Goal: Use online tool/utility: Use online tool/utility

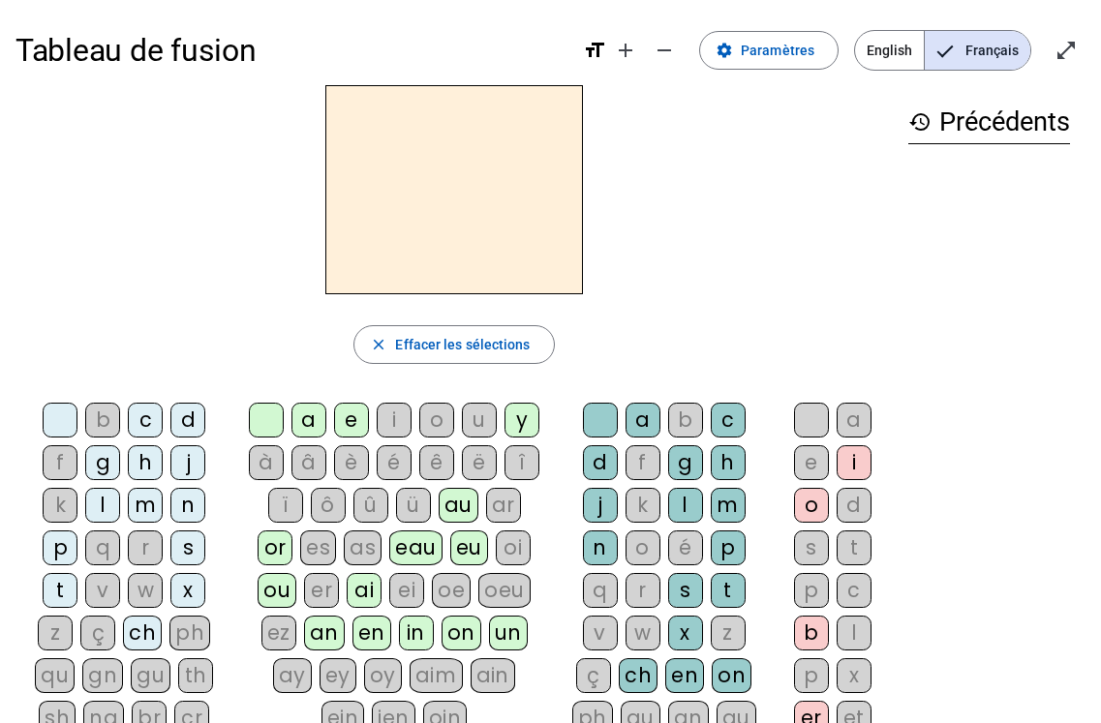
click at [191, 423] on div "d" at bounding box center [187, 420] width 35 height 35
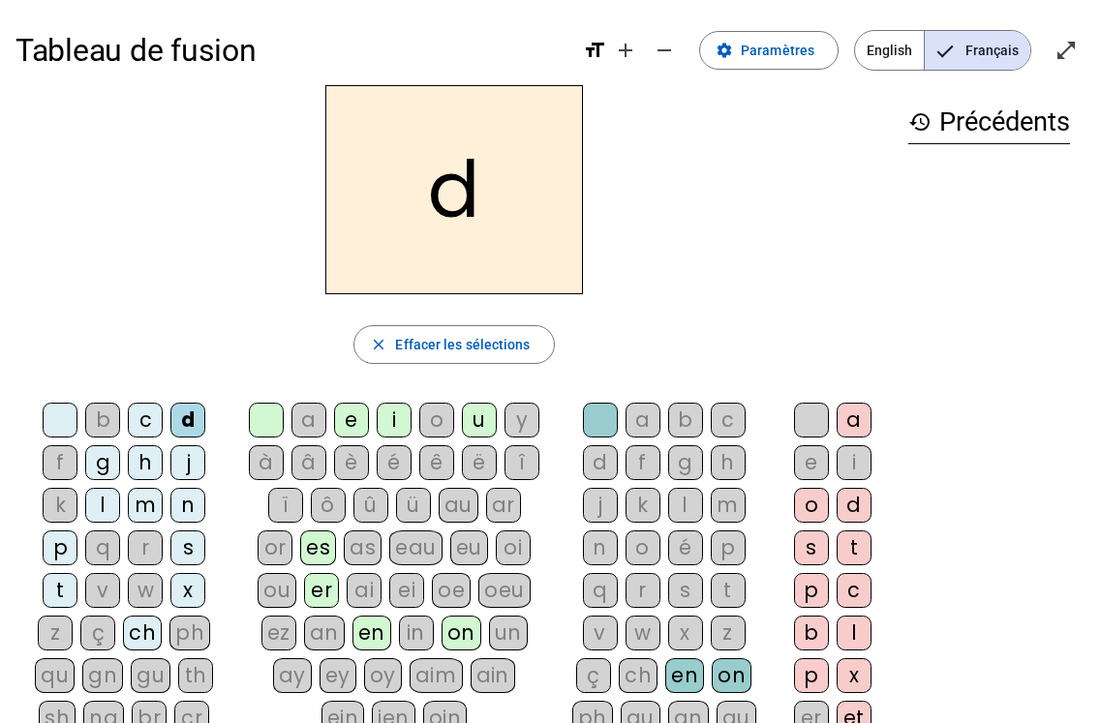
click at [486, 422] on div "u" at bounding box center [479, 420] width 35 height 35
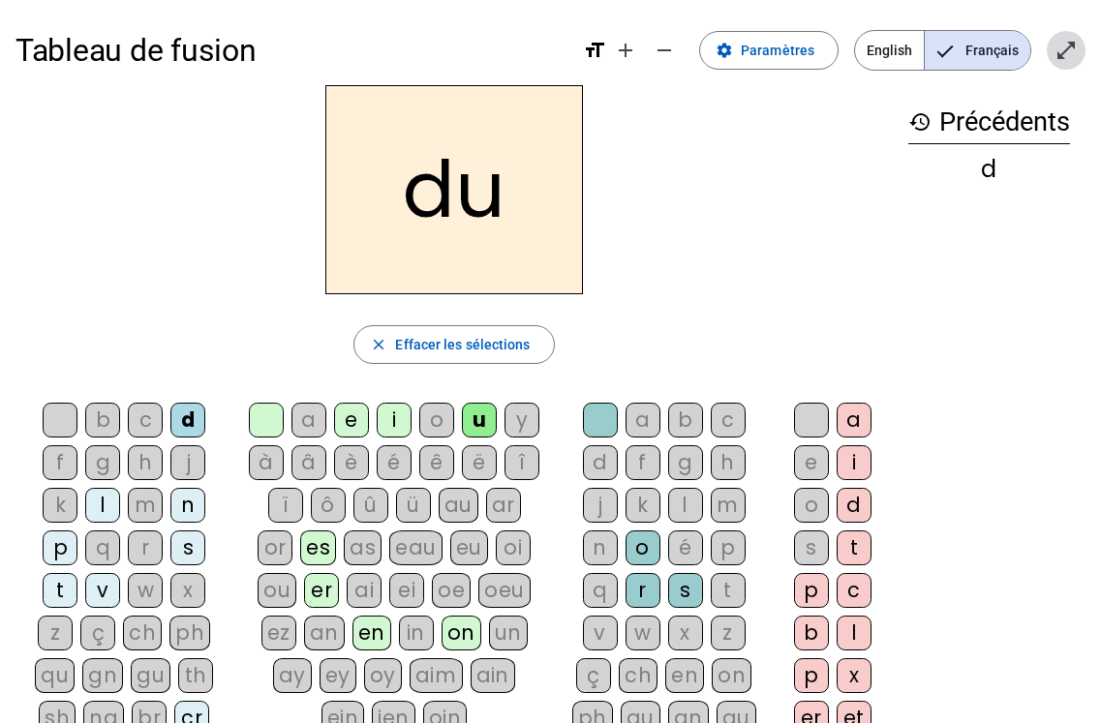
click at [1059, 37] on span "Entrer en plein écran" at bounding box center [1066, 50] width 46 height 46
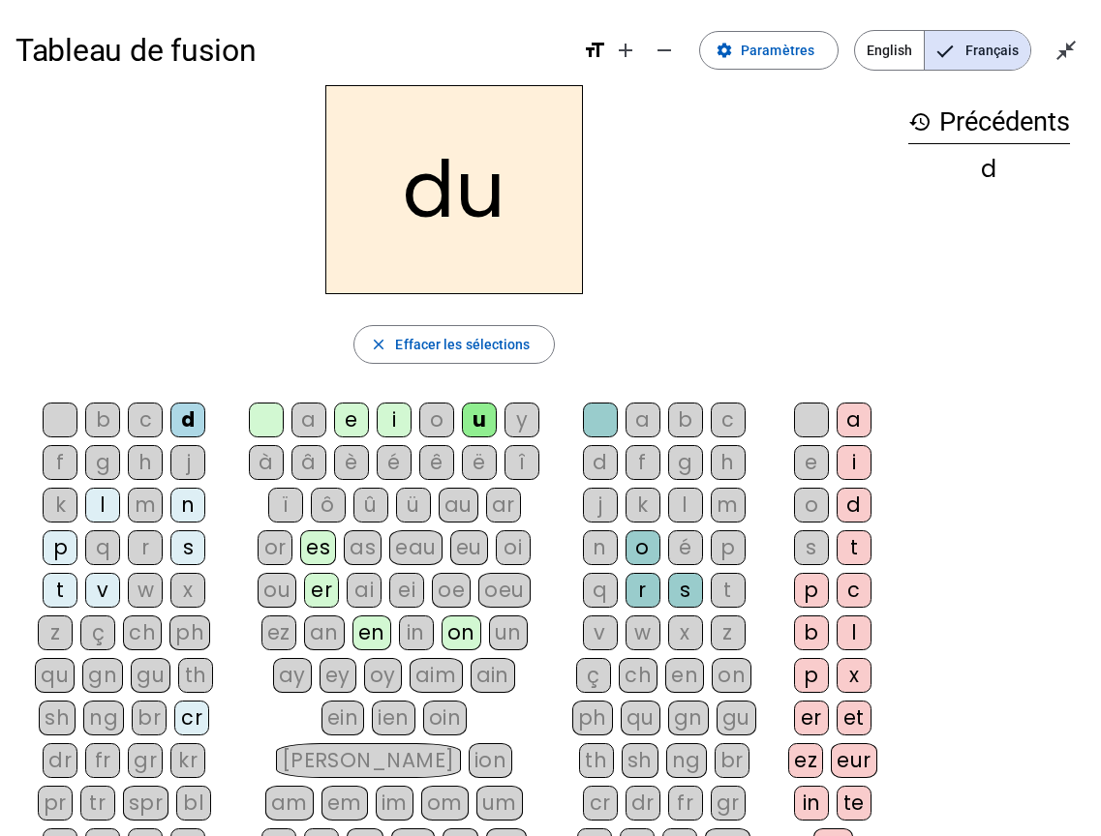
click at [63, 584] on div "t" at bounding box center [60, 590] width 35 height 35
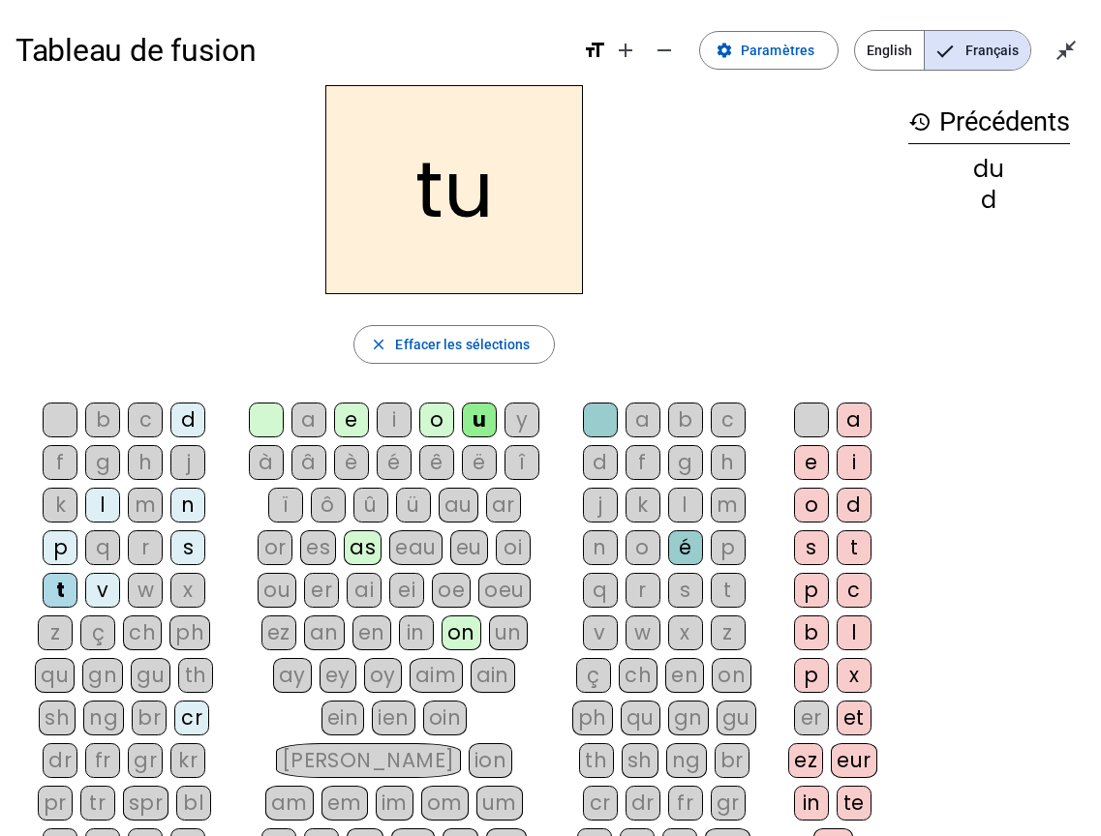
click at [311, 414] on div "a" at bounding box center [308, 420] width 35 height 35
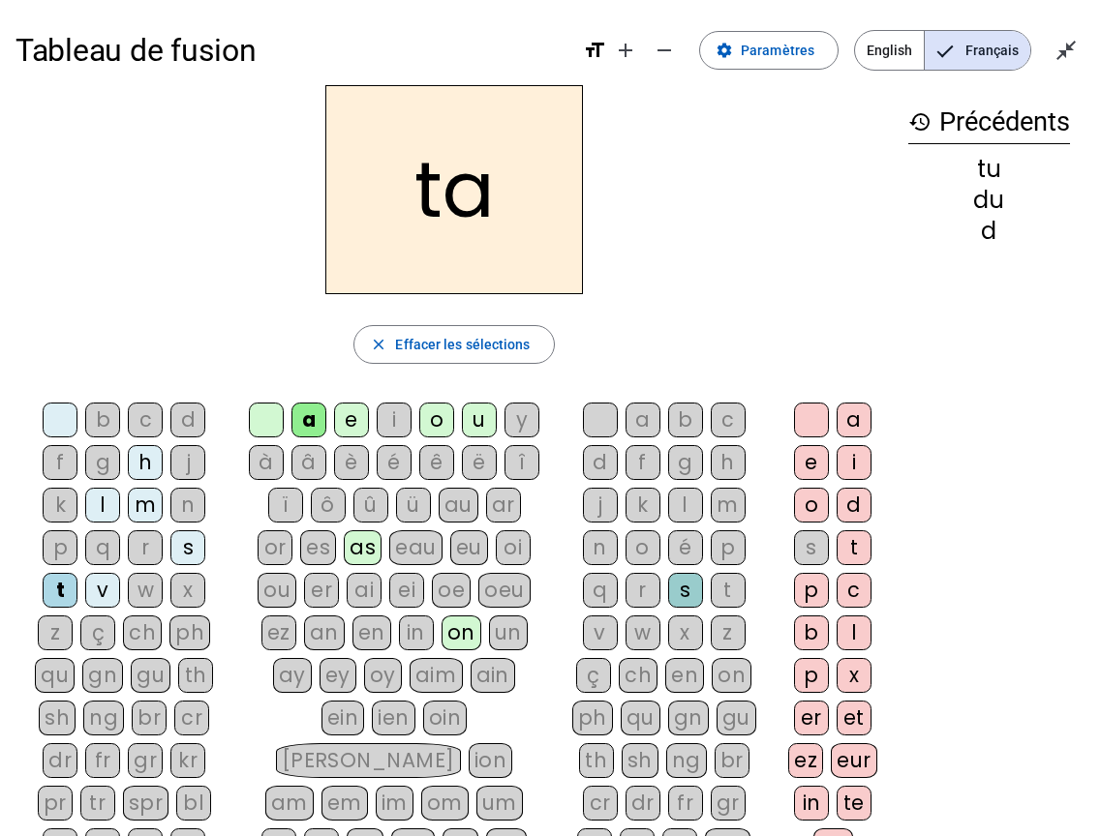
click at [353, 422] on div "e" at bounding box center [351, 420] width 35 height 35
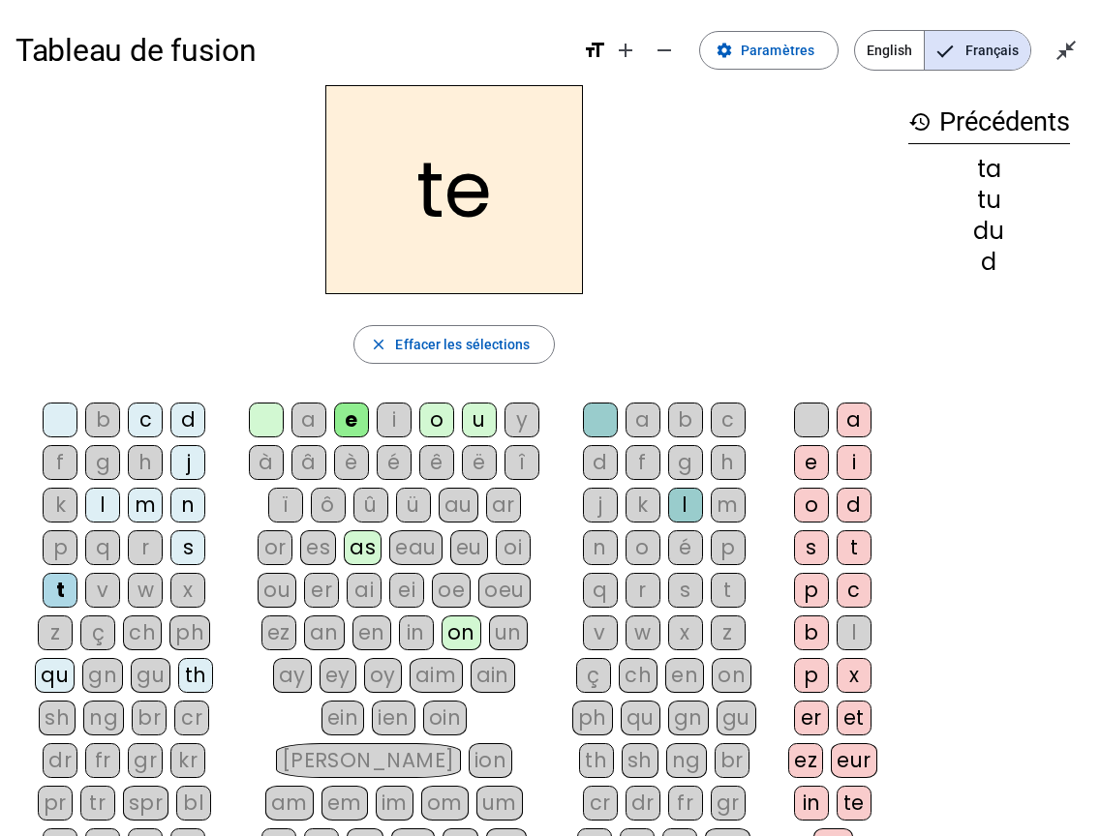
click at [185, 412] on div "d" at bounding box center [187, 420] width 35 height 35
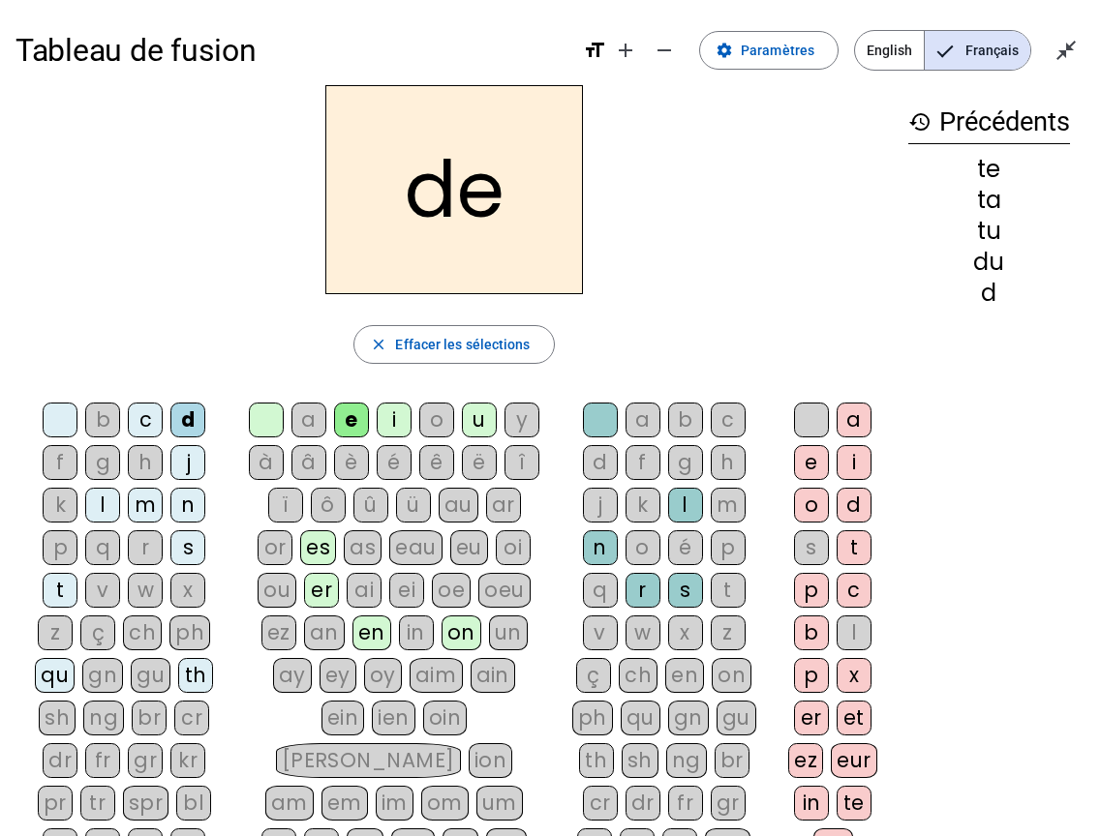
click at [188, 461] on div "j" at bounding box center [187, 462] width 35 height 35
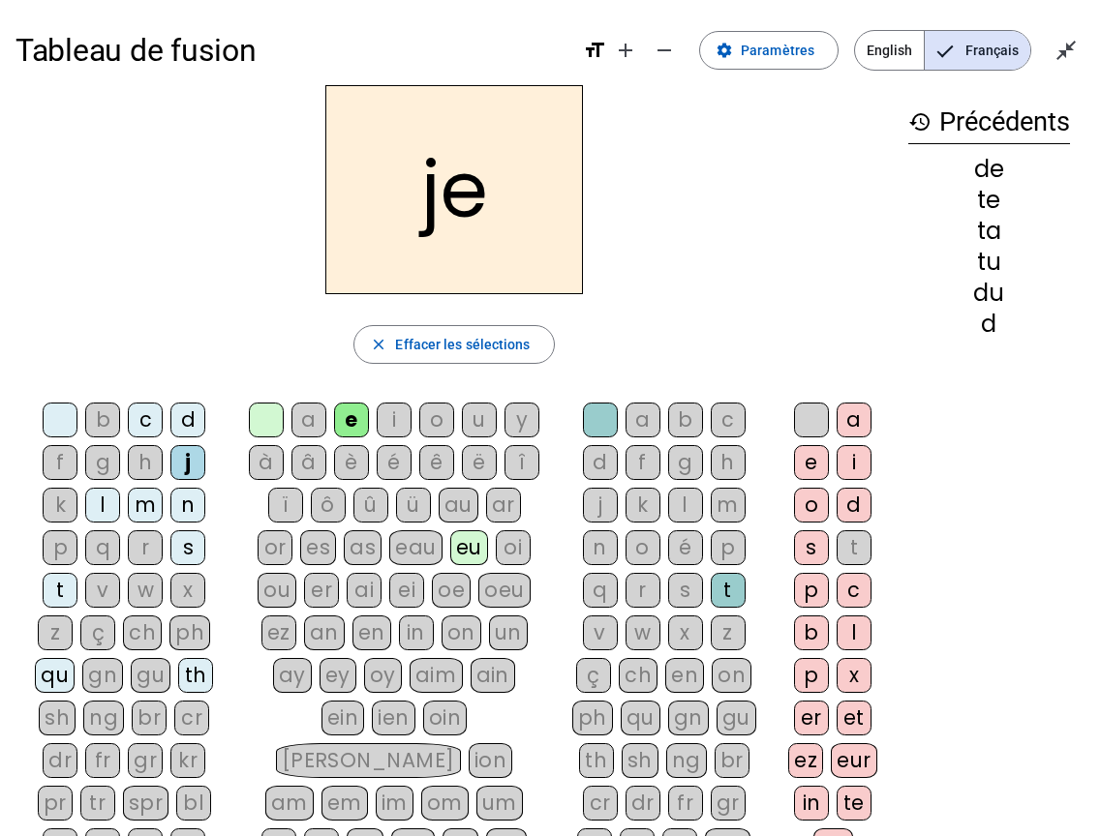
click at [138, 495] on div "m" at bounding box center [145, 505] width 35 height 35
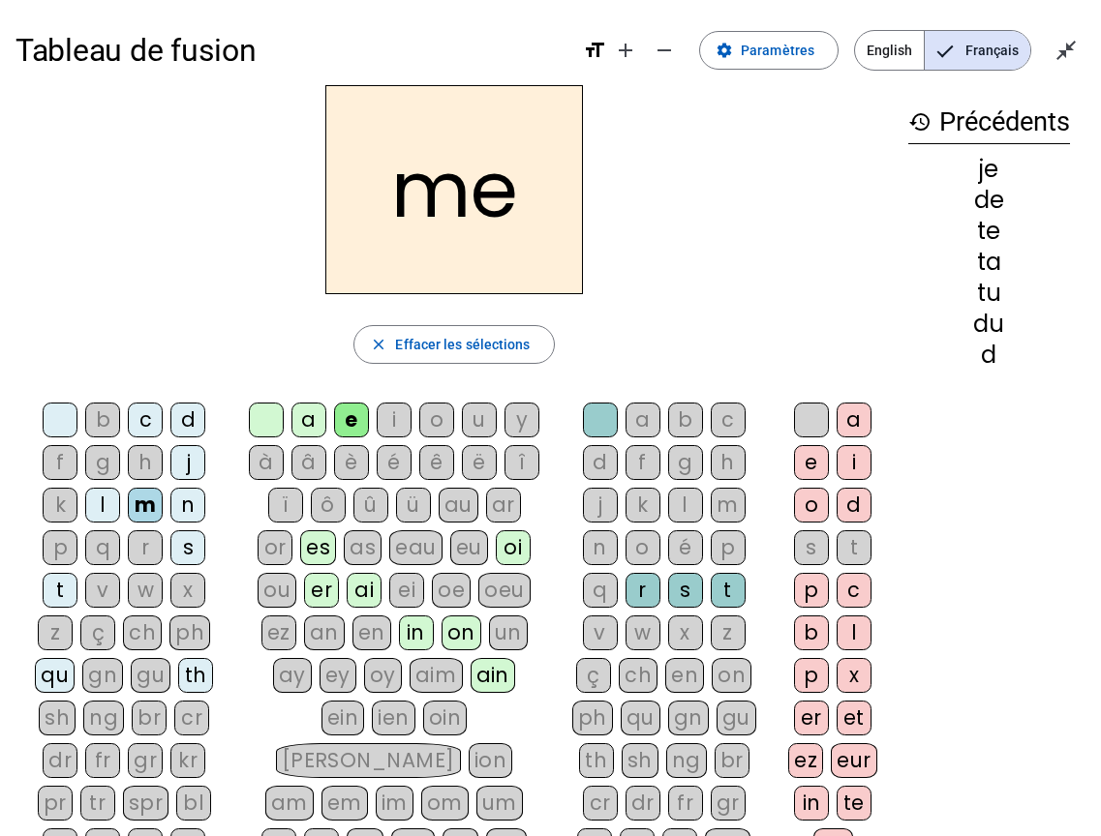
click at [308, 410] on div "a" at bounding box center [308, 420] width 35 height 35
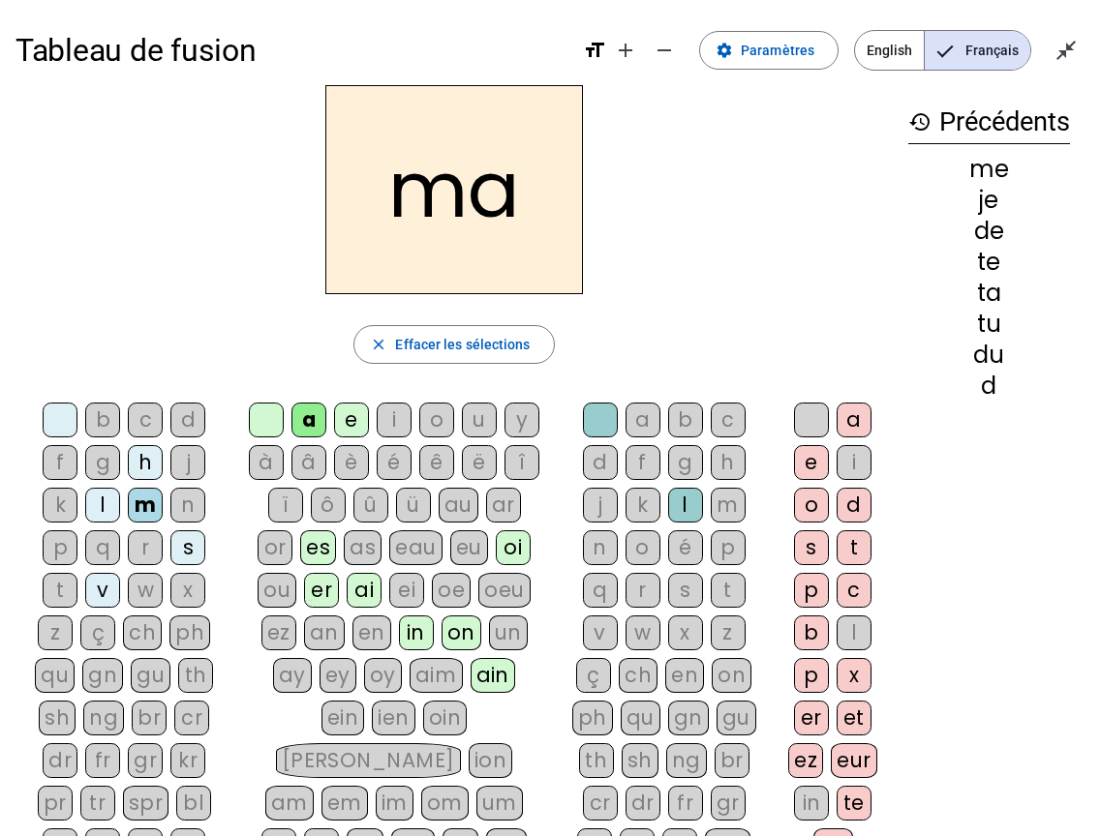
click at [681, 496] on div "l" at bounding box center [685, 505] width 35 height 35
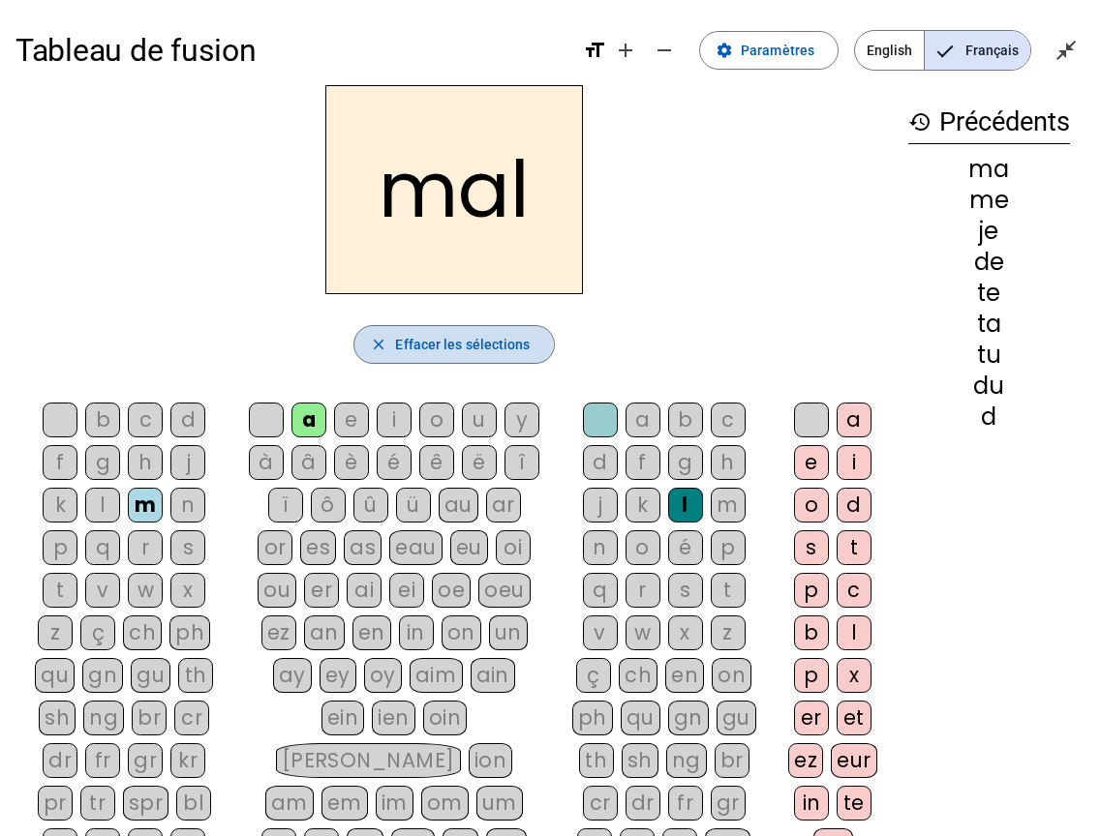
click at [379, 343] on mat-icon "close" at bounding box center [378, 344] width 17 height 17
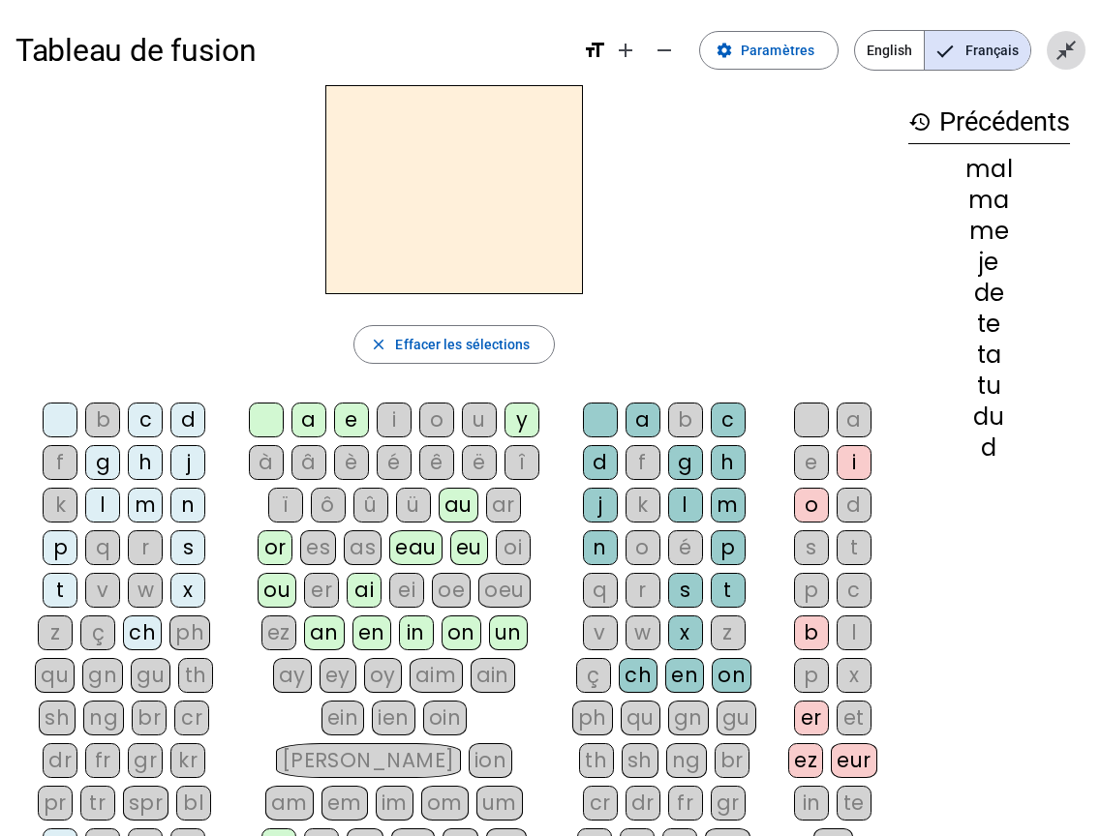
click at [1062, 50] on mat-icon "close_fullscreen" at bounding box center [1065, 50] width 23 height 23
